Goal: Task Accomplishment & Management: Use online tool/utility

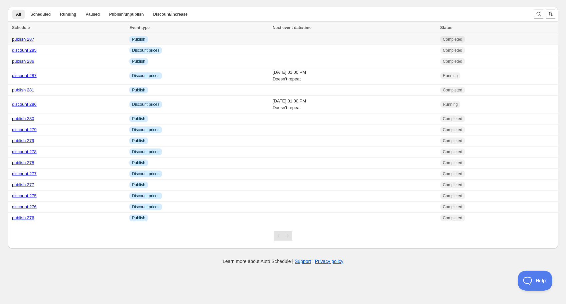
click at [28, 38] on link "publish 287" at bounding box center [23, 39] width 22 height 5
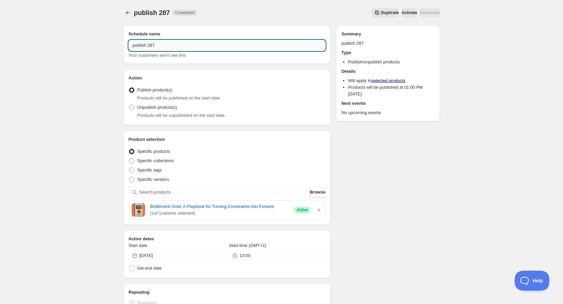
drag, startPoint x: 153, startPoint y: 44, endPoint x: 159, endPoint y: 44, distance: 6.7
click at [159, 44] on input "publish 287" at bounding box center [227, 45] width 197 height 11
type input "publish 288"
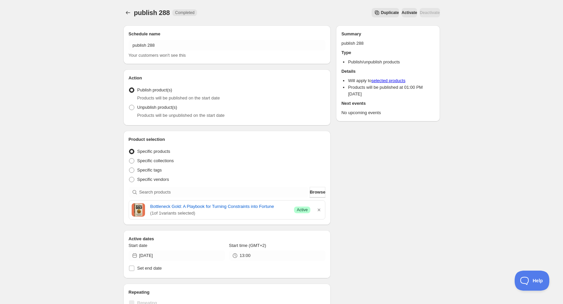
click at [321, 209] on icon "button" at bounding box center [319, 209] width 7 height 7
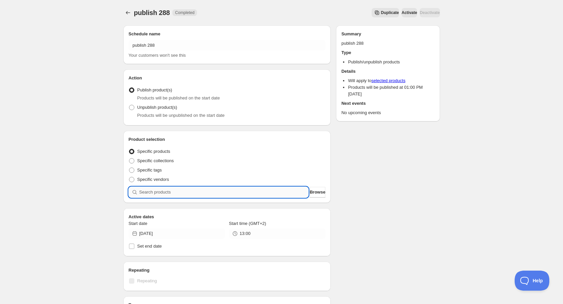
click at [196, 192] on input "search" at bounding box center [223, 192] width 169 height 11
type input "d"
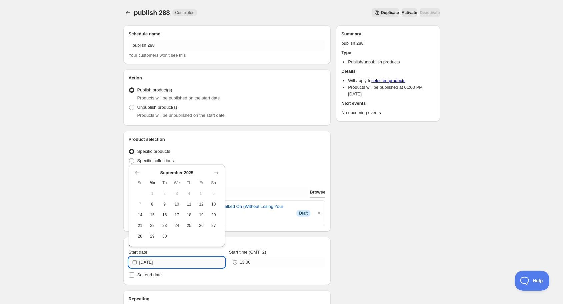
click at [186, 261] on input "[DATE]" at bounding box center [182, 262] width 86 height 11
click at [154, 205] on span "8" at bounding box center [152, 203] width 7 height 5
type input "[DATE]"
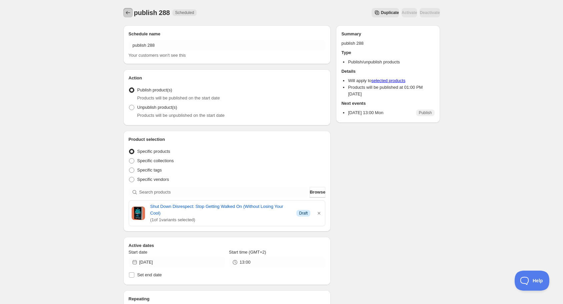
click at [128, 13] on icon "Schedules" at bounding box center [128, 12] width 7 height 7
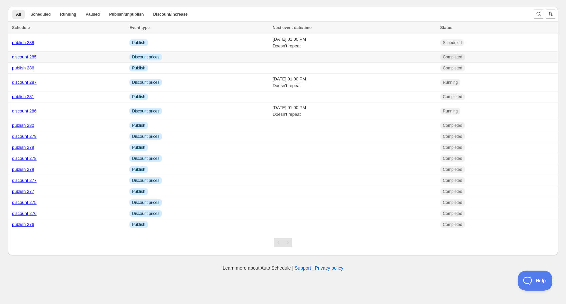
click at [26, 57] on link "discount 285" at bounding box center [24, 56] width 25 height 5
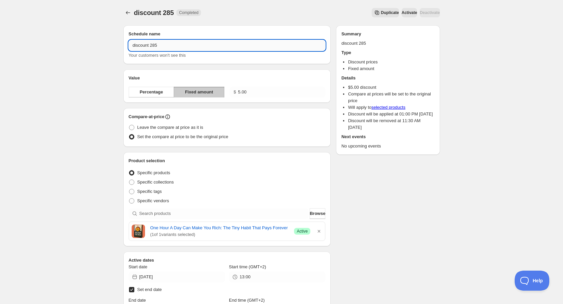
drag, startPoint x: 155, startPoint y: 48, endPoint x: 158, endPoint y: 46, distance: 4.3
click at [158, 46] on input "discount 285" at bounding box center [227, 45] width 197 height 11
type input "discount 288"
click at [320, 229] on icon "button" at bounding box center [319, 231] width 7 height 7
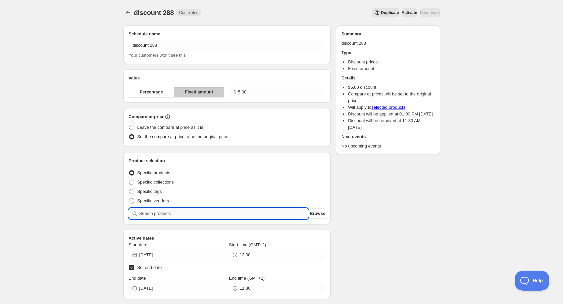
click at [227, 214] on input "search" at bounding box center [223, 213] width 169 height 11
type input "d"
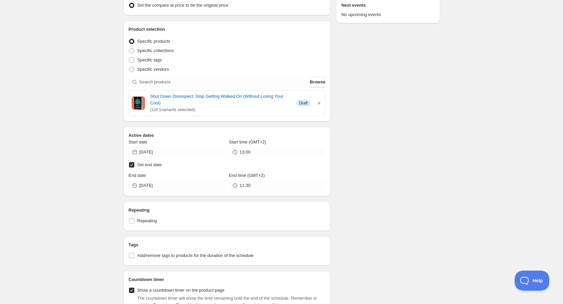
scroll to position [133, 0]
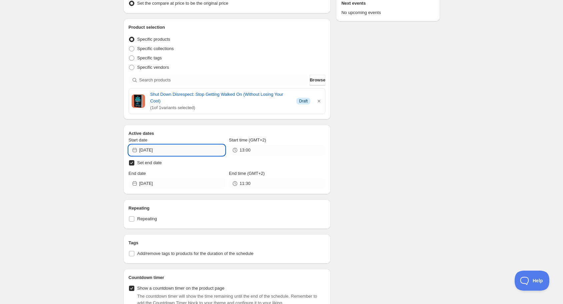
click at [176, 151] on input "[DATE]" at bounding box center [182, 150] width 86 height 11
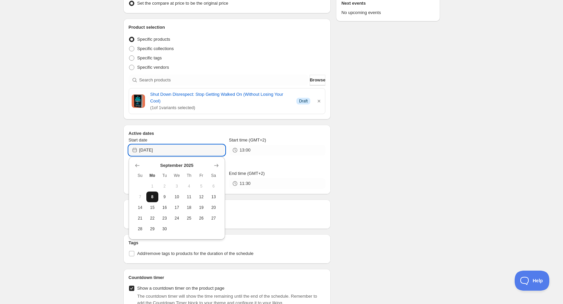
click at [150, 193] on button "8" at bounding box center [152, 196] width 12 height 11
type input "[DATE]"
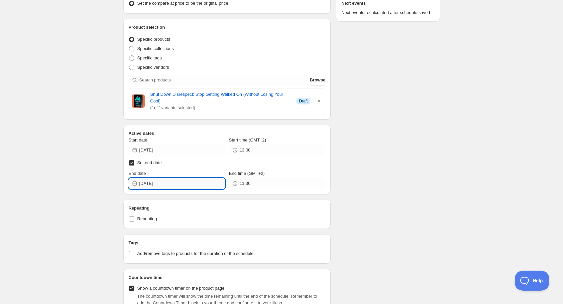
click at [148, 182] on input "[DATE]" at bounding box center [182, 183] width 86 height 11
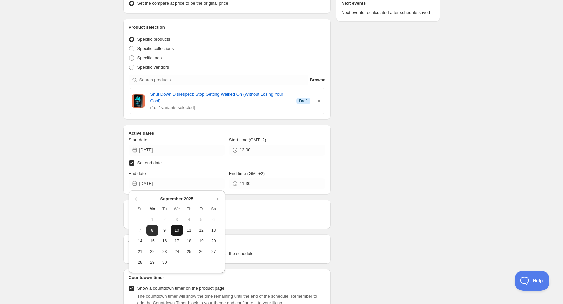
click at [176, 229] on span "10" at bounding box center [176, 229] width 7 height 5
type input "[DATE]"
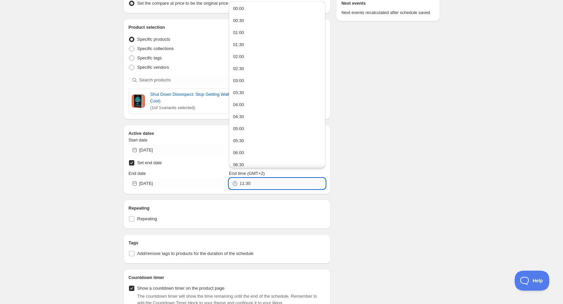
click at [248, 186] on input "11:30" at bounding box center [283, 183] width 86 height 11
click at [326, 89] on div "Product selection Entity type Specific products Specific collections Specific t…" at bounding box center [227, 69] width 208 height 101
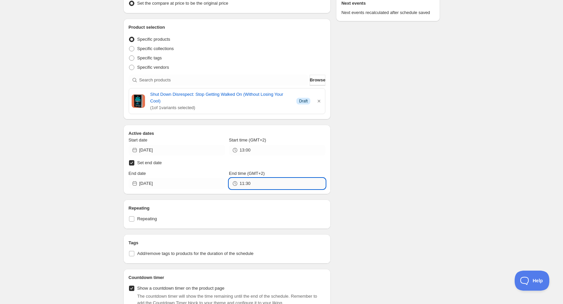
click at [302, 181] on input "11:30" at bounding box center [283, 183] width 86 height 11
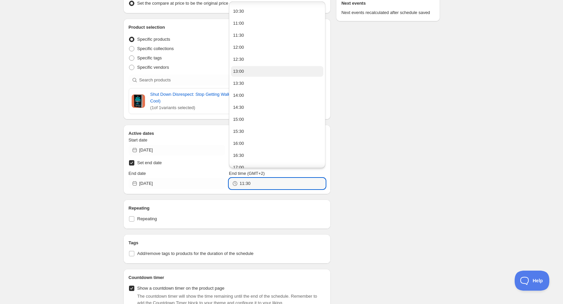
scroll to position [240, 0]
click at [244, 81] on button "13:00" at bounding box center [277, 80] width 92 height 11
type input "13:00"
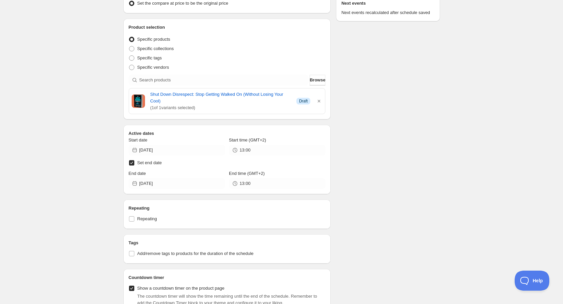
click at [360, 205] on div "Schedule name discount 288 Your customers won't see this Value Percentage Fixed…" at bounding box center [279, 169] width 322 height 565
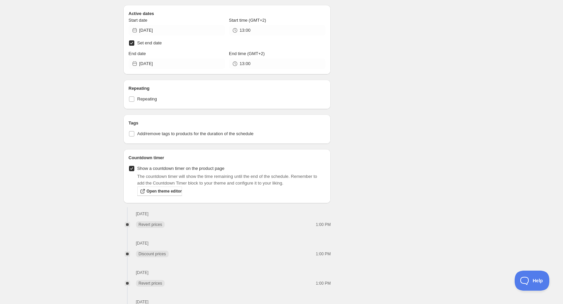
scroll to position [293, 0]
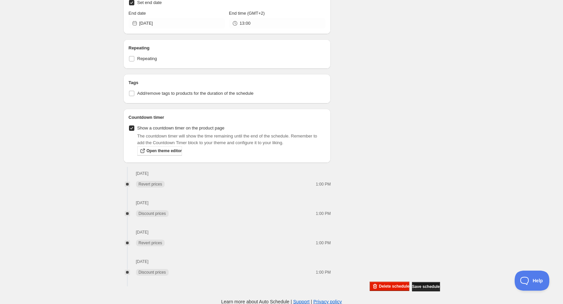
click at [422, 285] on span "Save schedule" at bounding box center [426, 286] width 28 height 5
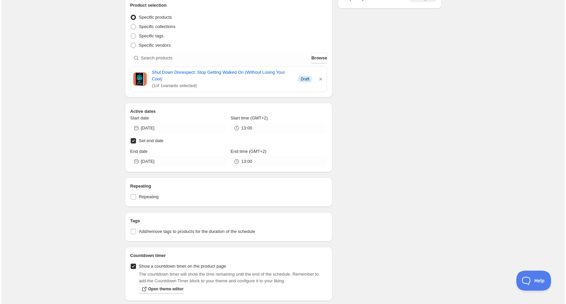
scroll to position [0, 0]
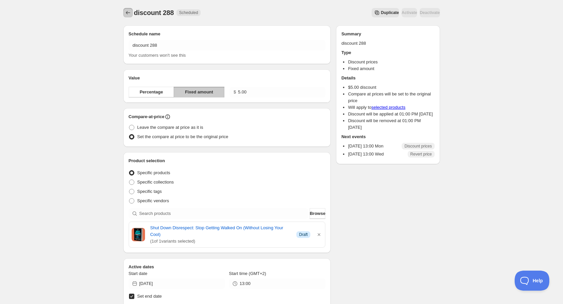
click at [127, 10] on icon "Schedules" at bounding box center [128, 12] width 7 height 7
